Goal: Transaction & Acquisition: Purchase product/service

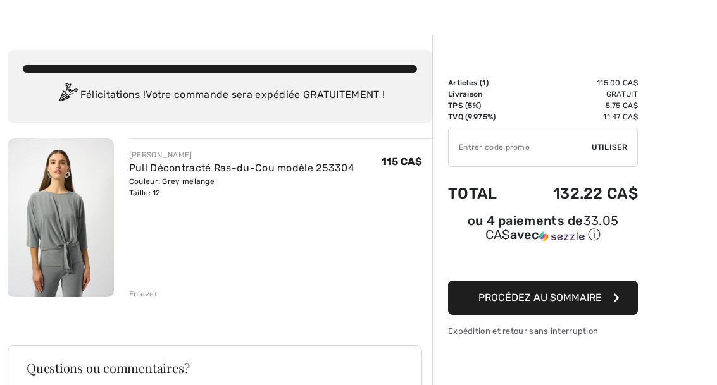
scroll to position [28, 0]
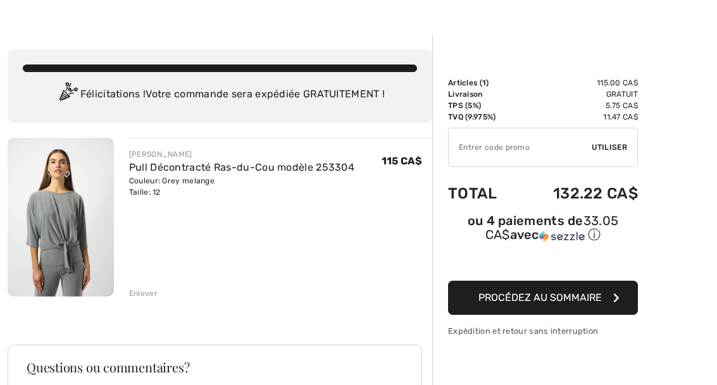
click at [147, 290] on div "Enlever" at bounding box center [143, 293] width 28 height 11
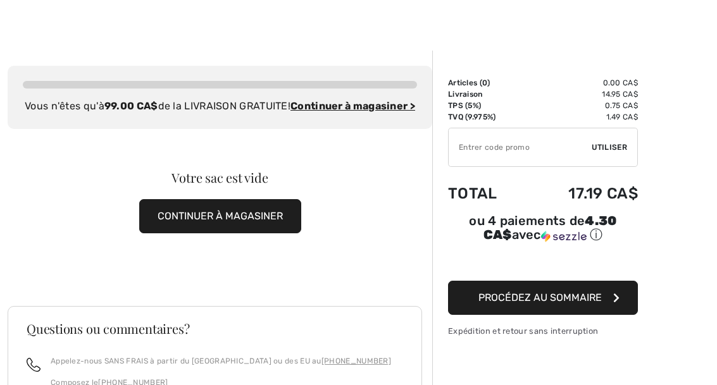
scroll to position [0, 0]
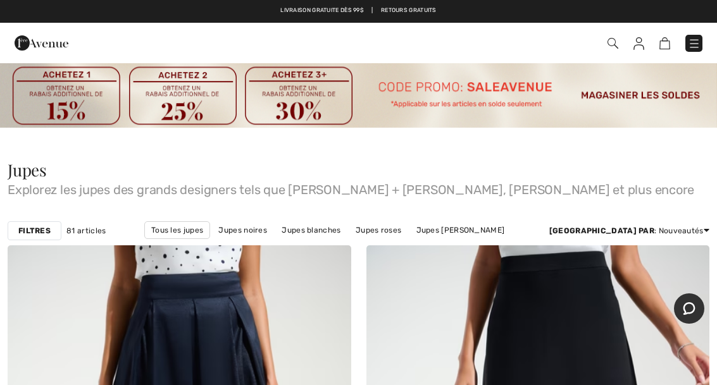
click at [615, 39] on img at bounding box center [612, 43] width 11 height 11
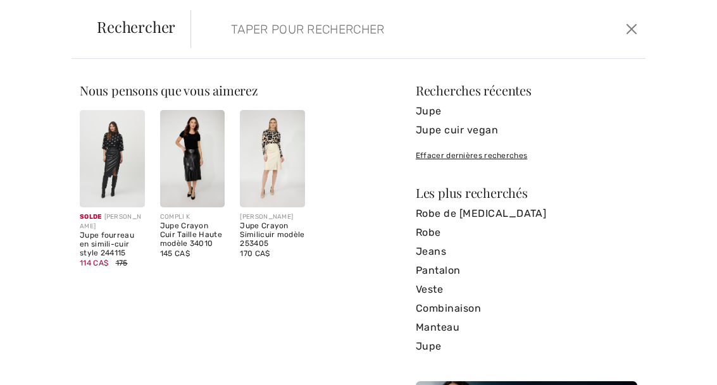
click at [269, 36] on input "search" at bounding box center [371, 29] width 300 height 38
click at [337, 79] on div "Nous pensons que vous aimerez Solde JOSEPH RIBKOFF Jupe fourreau en simili-cuir…" at bounding box center [358, 222] width 717 height 326
click at [121, 147] on img at bounding box center [112, 158] width 65 height 97
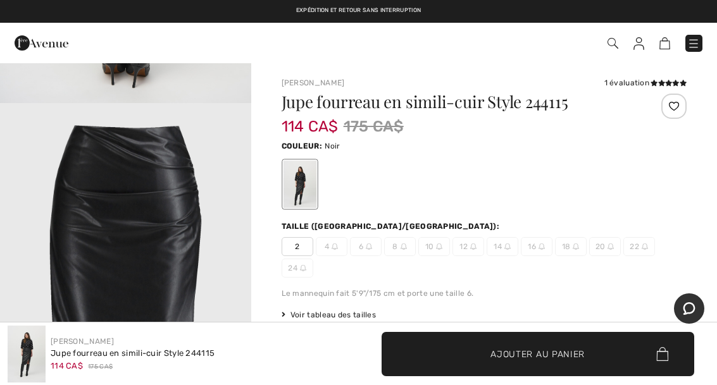
click at [609, 46] on img at bounding box center [612, 43] width 11 height 11
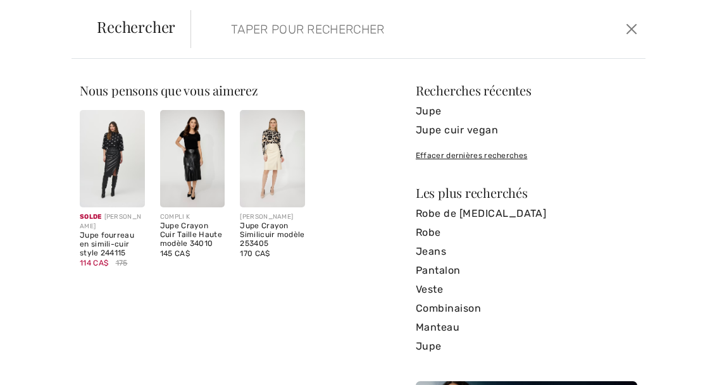
click at [242, 18] on input "search" at bounding box center [371, 29] width 300 height 38
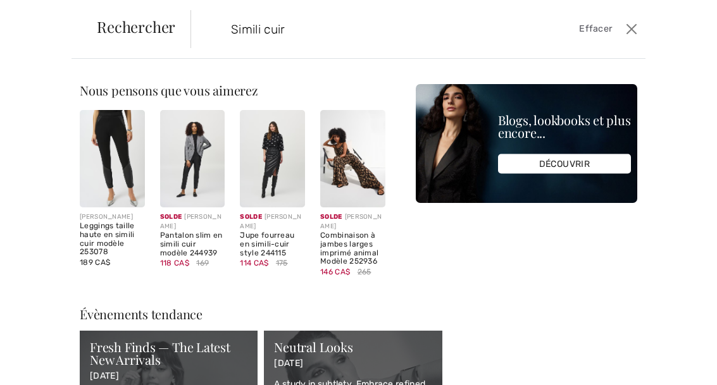
type input "Simili cuir"
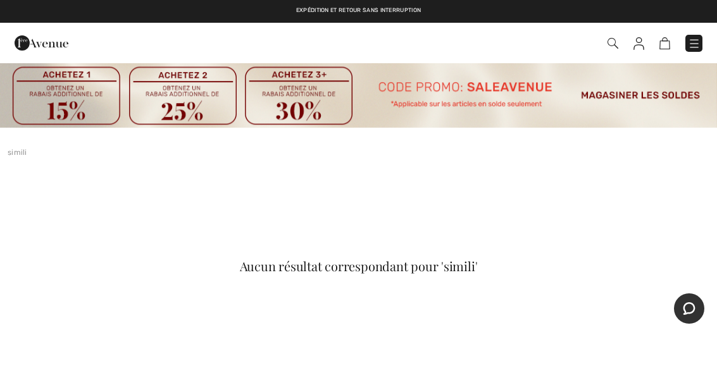
click at [616, 42] on img at bounding box center [612, 43] width 11 height 11
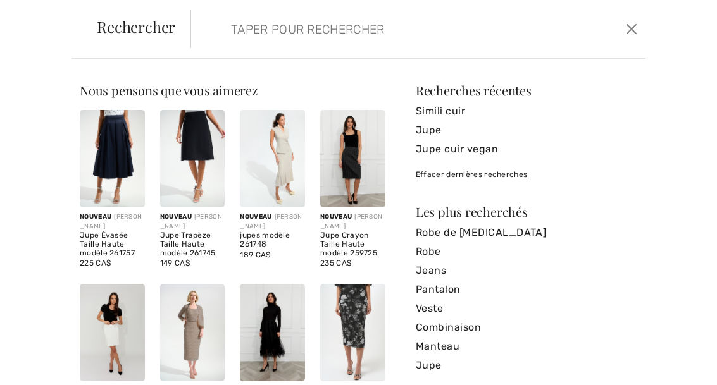
scroll to position [-1, 0]
click at [239, 25] on input "search" at bounding box center [371, 29] width 300 height 38
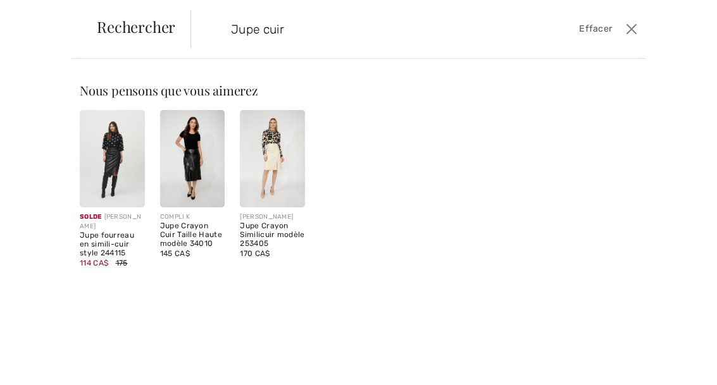
type input "Jupe cuir"
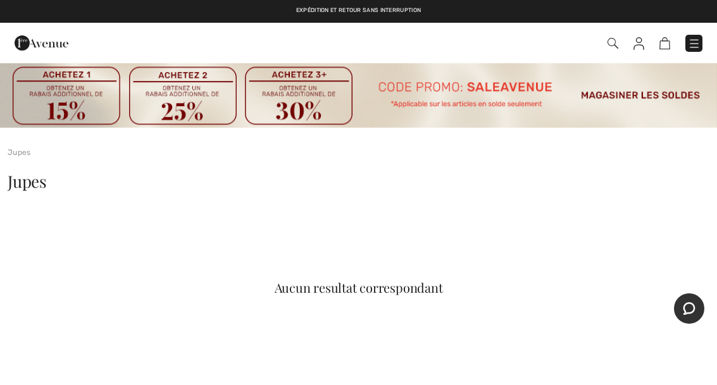
click at [614, 39] on img at bounding box center [612, 43] width 11 height 11
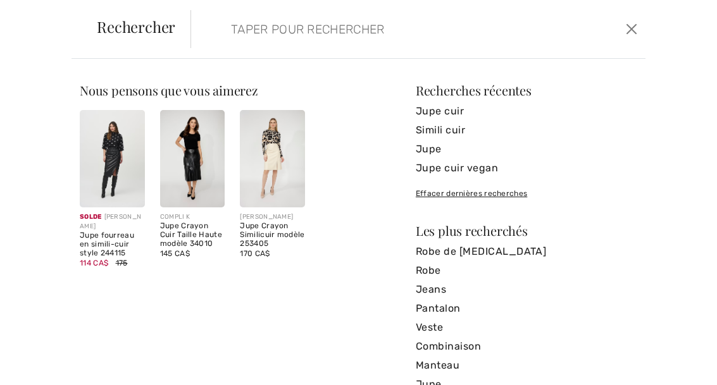
click at [241, 32] on input "search" at bounding box center [371, 29] width 300 height 38
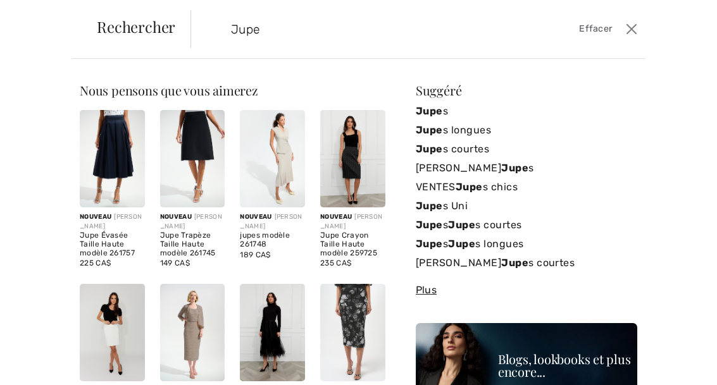
type input "Jupe"
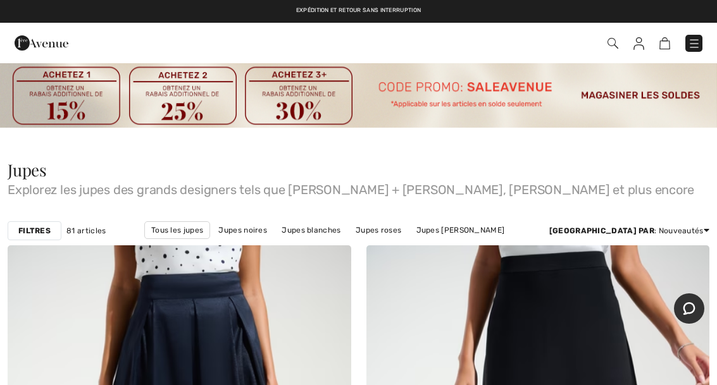
click at [611, 41] on img at bounding box center [612, 43] width 11 height 11
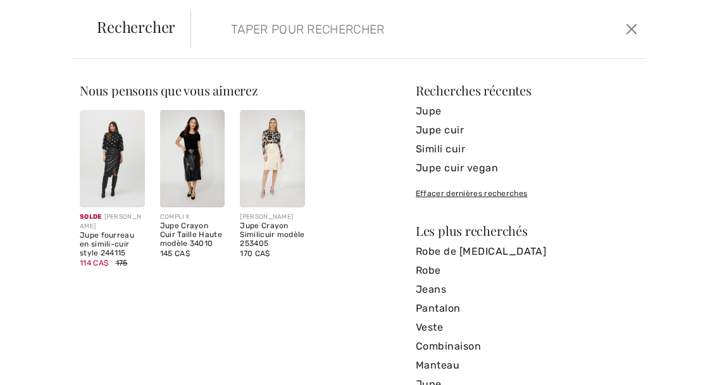
click at [264, 46] on input "search" at bounding box center [371, 29] width 300 height 38
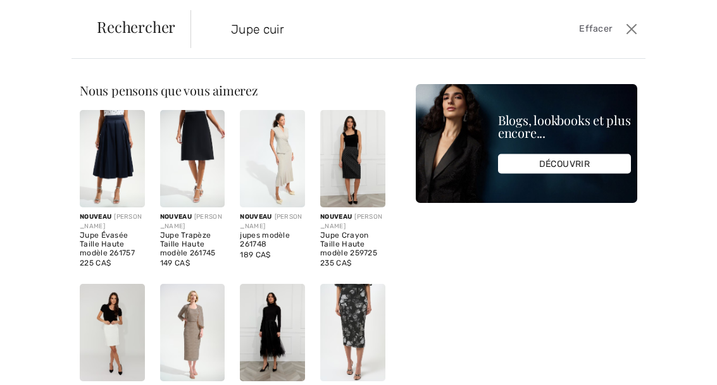
type input "Jupe cuir"
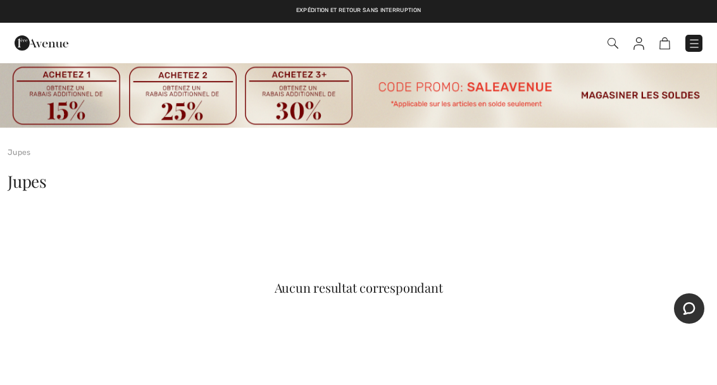
click at [604, 42] on span at bounding box center [505, 43] width 393 height 17
click at [604, 35] on span at bounding box center [505, 43] width 393 height 17
click at [610, 53] on div "Commander" at bounding box center [505, 43] width 412 height 26
click at [112, 38] on div at bounding box center [152, 43] width 294 height 34
click at [614, 41] on img at bounding box center [612, 43] width 11 height 11
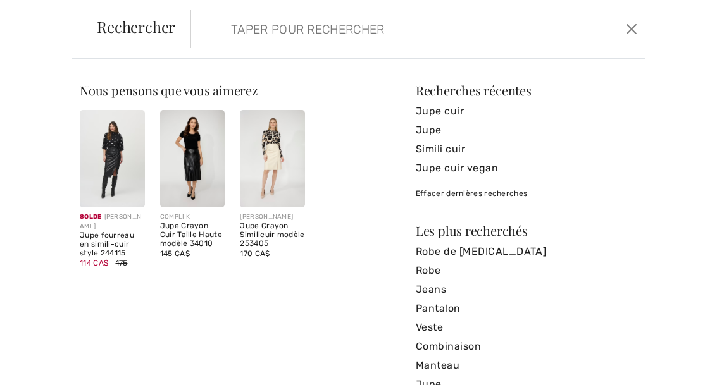
click at [252, 31] on input "search" at bounding box center [371, 29] width 300 height 38
type input "Cuir"
